Goal: Understand process/instructions

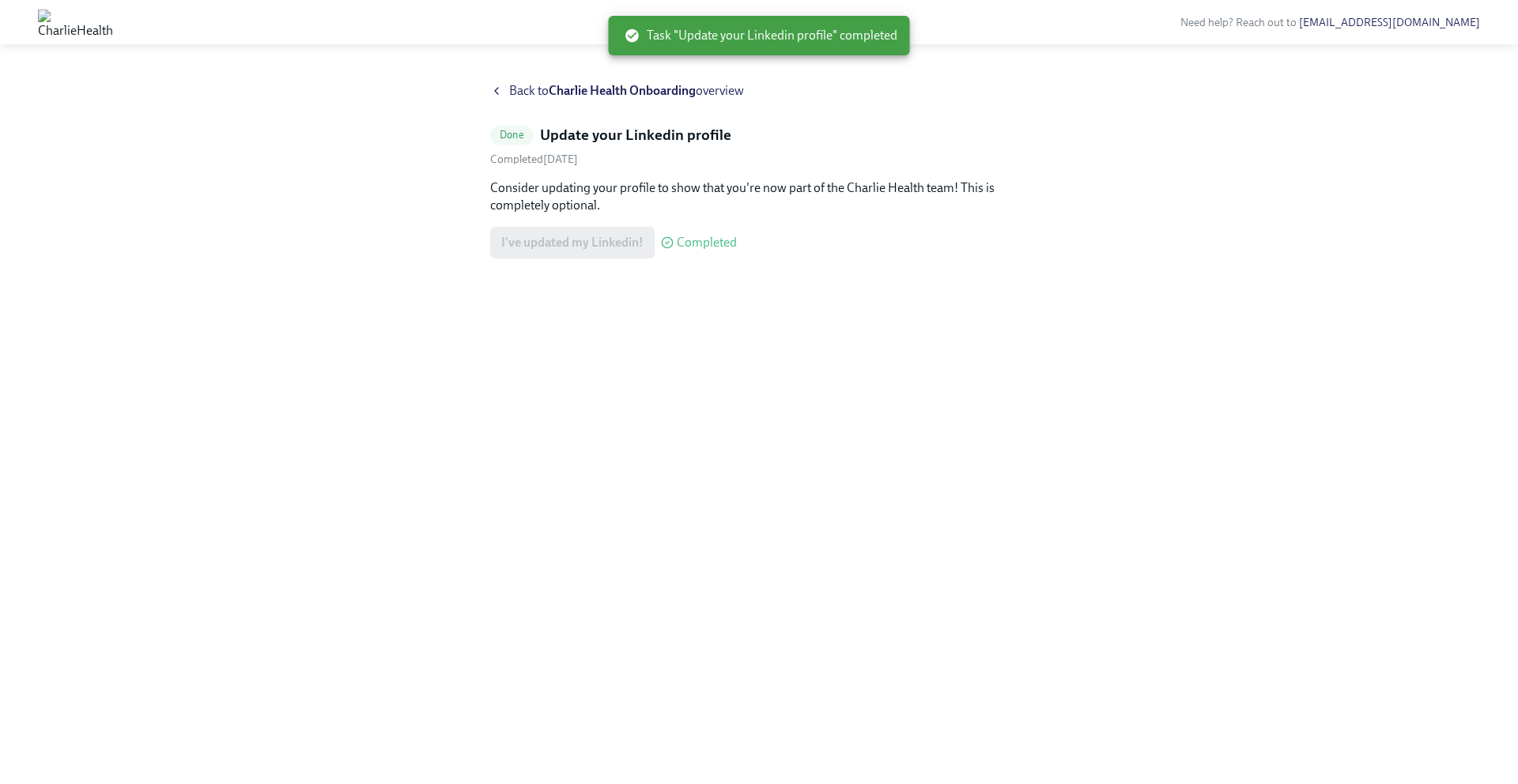
click at [550, 91] on strong "Charlie Health Onboarding" at bounding box center [621, 90] width 147 height 15
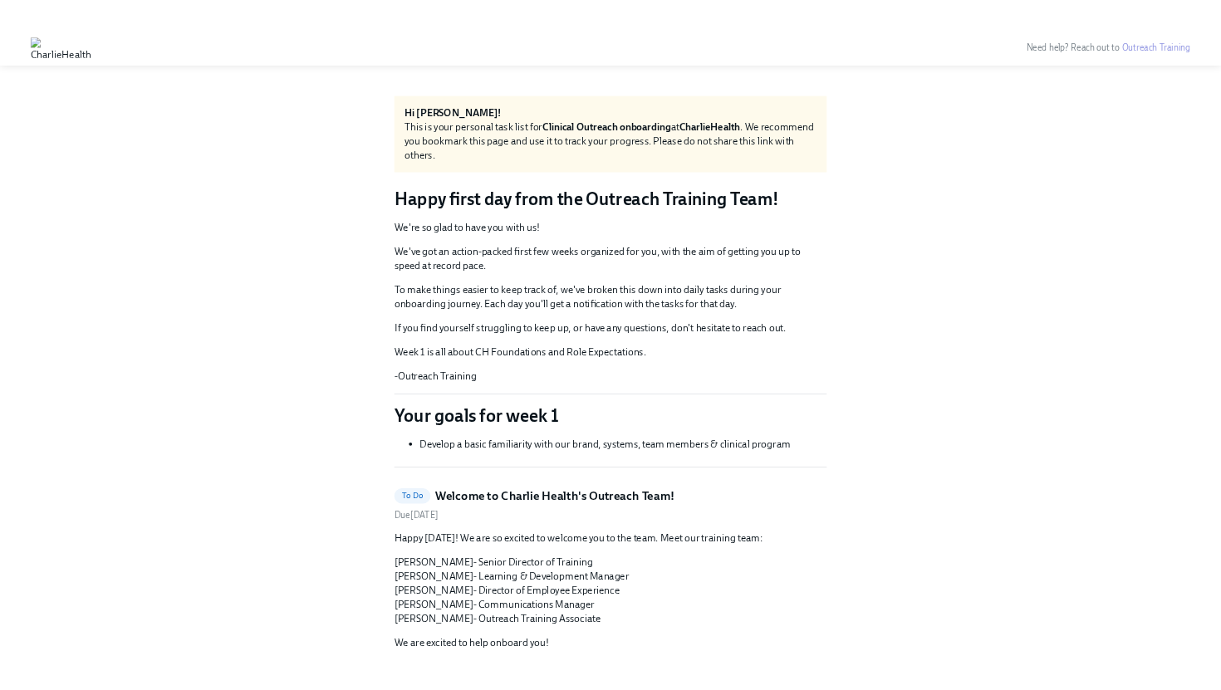
scroll to position [1717, 0]
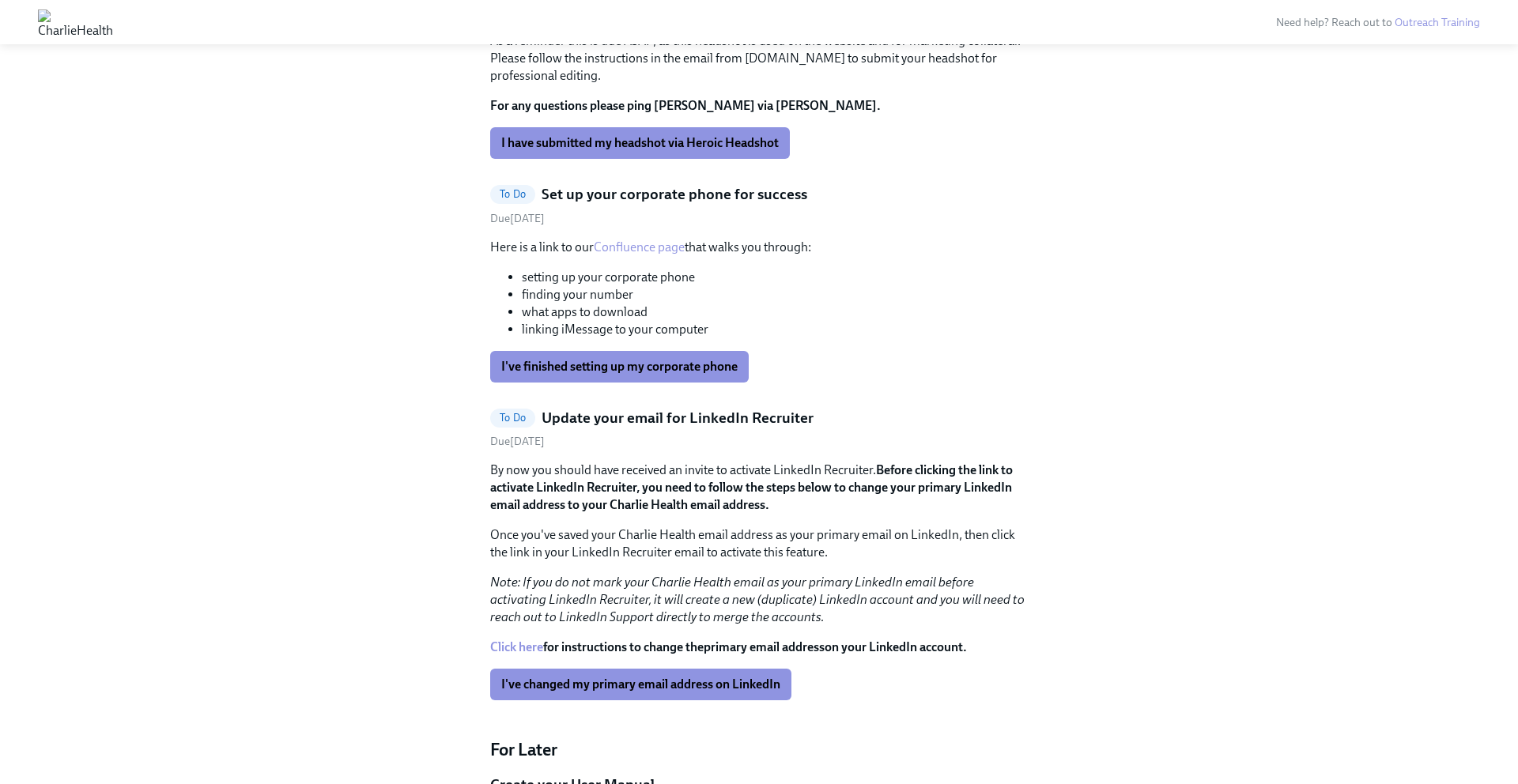
click at [523, 639] on link "Click here" at bounding box center [517, 647] width 53 height 15
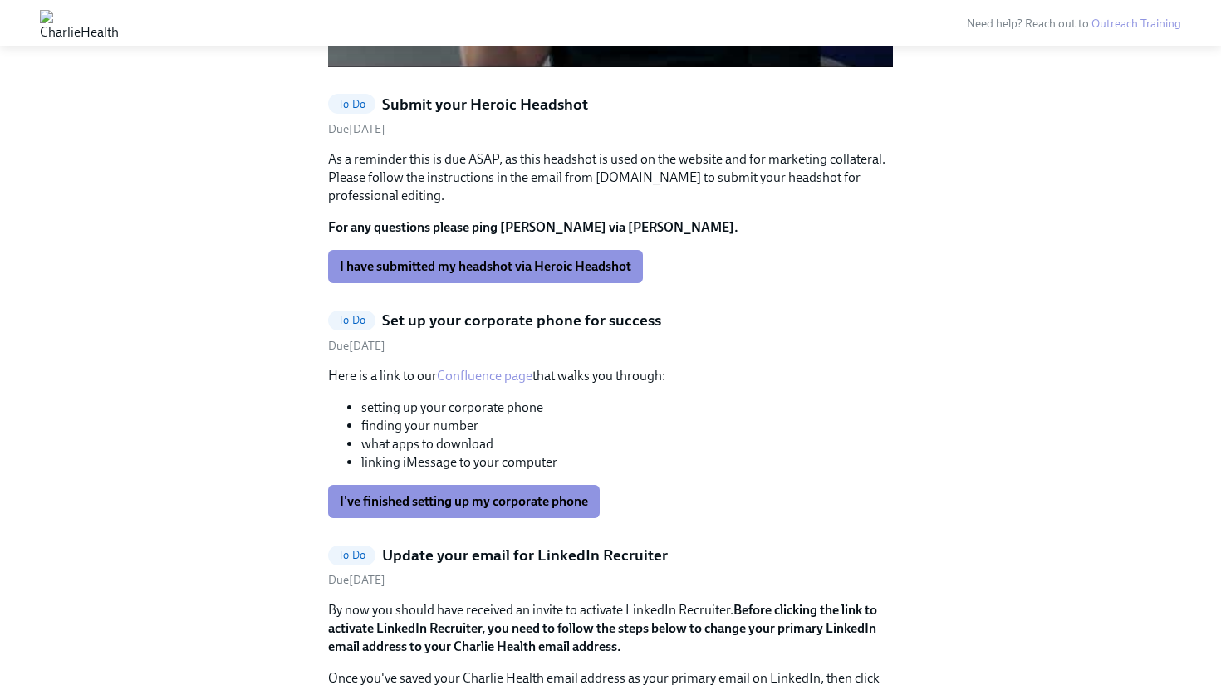
scroll to position [1605, 0]
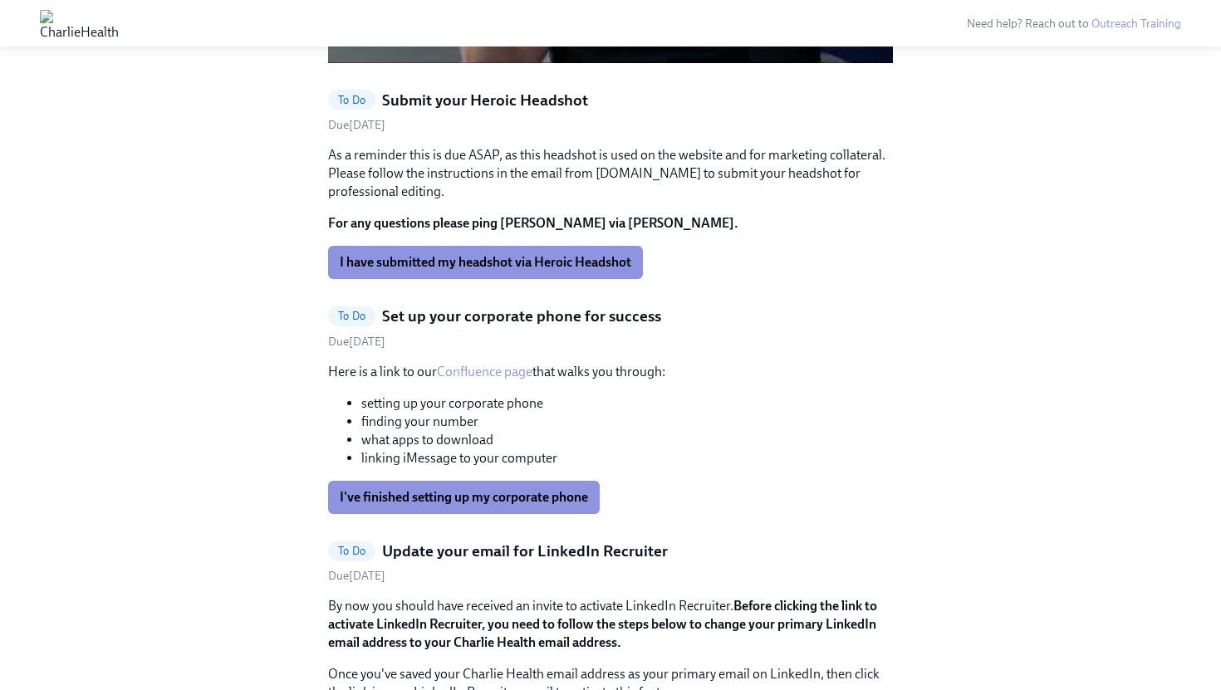
click at [487, 364] on link "Confluence page" at bounding box center [485, 372] width 96 height 16
click at [514, 364] on link "Confluence page" at bounding box center [485, 372] width 96 height 16
